Goal: Transaction & Acquisition: Purchase product/service

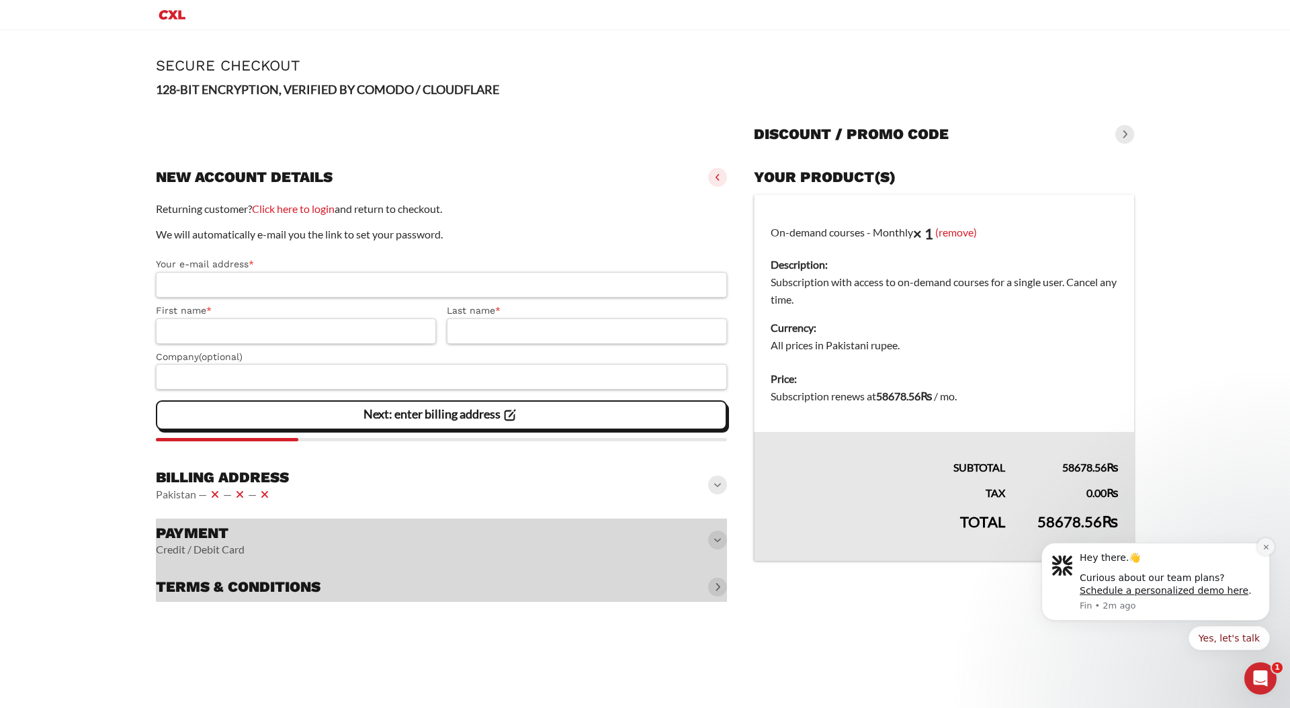
click at [1264, 544] on icon "Dismiss notification" at bounding box center [1265, 547] width 7 height 7
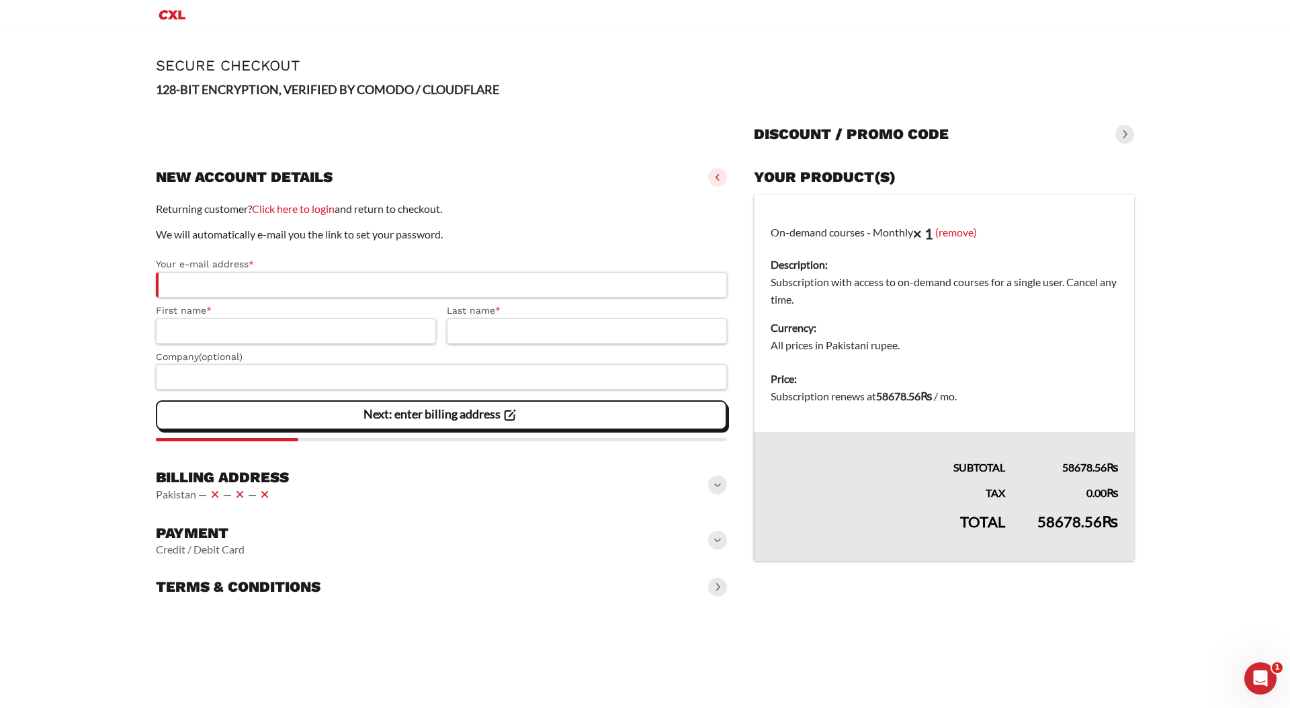
click at [176, 13] on icon "Primary Menu" at bounding box center [172, 15] width 32 height 16
